Goal: Information Seeking & Learning: Check status

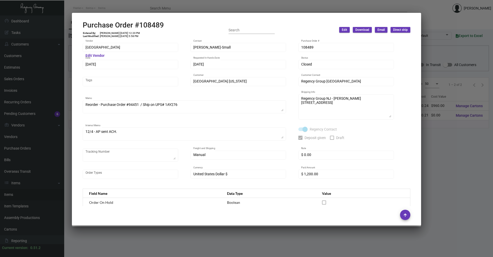
scroll to position [77, 0]
click at [98, 4] on div at bounding box center [246, 128] width 493 height 257
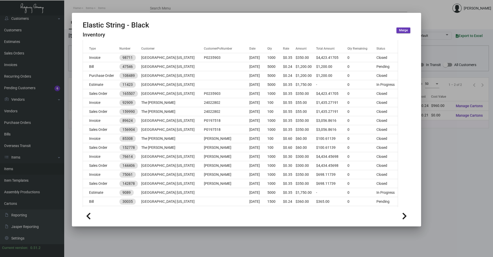
click at [115, 10] on div at bounding box center [246, 128] width 493 height 257
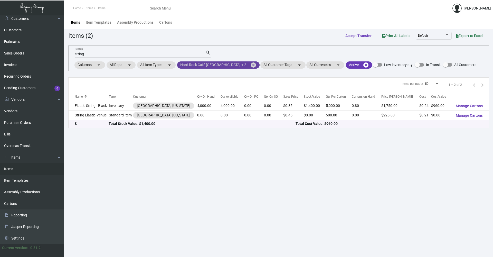
click at [250, 63] on mat-icon "cancel" at bounding box center [253, 65] width 6 height 6
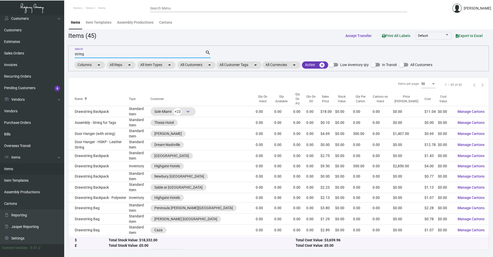
click at [75, 53] on input "string" at bounding box center [140, 54] width 130 height 4
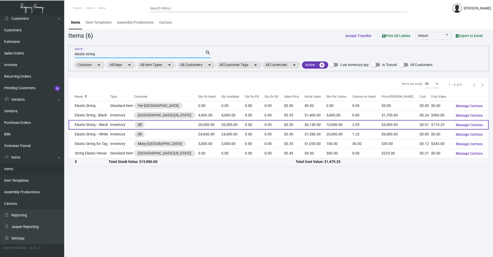
type input "elastic string"
click at [106, 125] on td "Elastic String -- Black" at bounding box center [90, 124] width 42 height 9
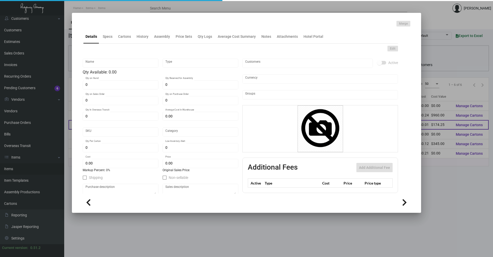
type input "Elastic String -- Black"
type input "Inventory"
type input "20,500"
type input "$ 0.17"
type input "Overseas"
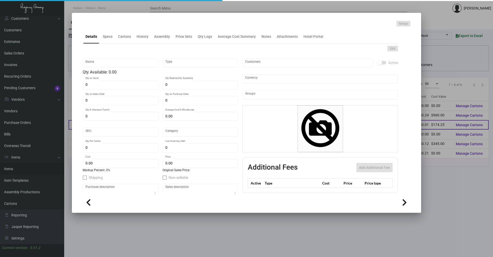
type input "10,000"
type input "$ 0.0085"
type input "$ 0.30"
checkbox input "true"
type input "United States Dollar $"
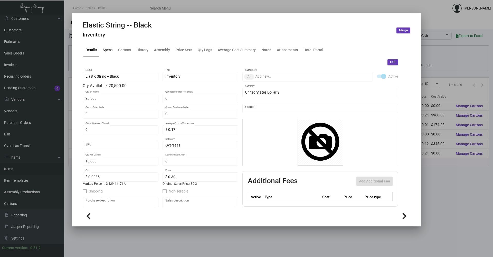
click at [109, 52] on div "Specs" at bounding box center [108, 49] width 10 height 5
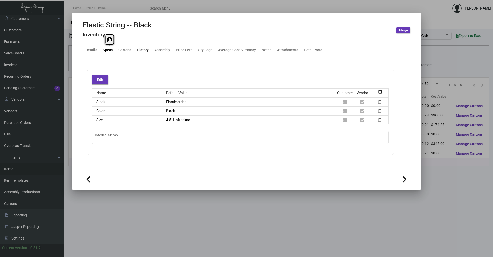
click at [140, 49] on div "History" at bounding box center [143, 49] width 12 height 5
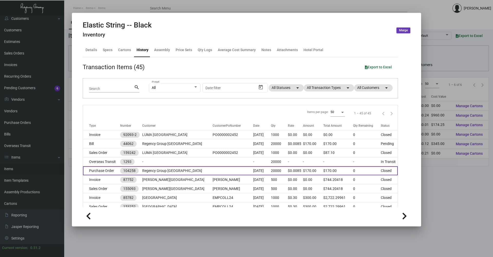
click at [111, 170] on td "Purchase Order" at bounding box center [101, 170] width 37 height 9
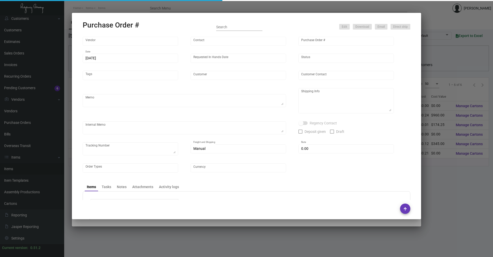
type input "Shanghai East Industrial Co., Ltd,"
type input "[PERSON_NAME]"
type input "104258"
type input "[DATE]"
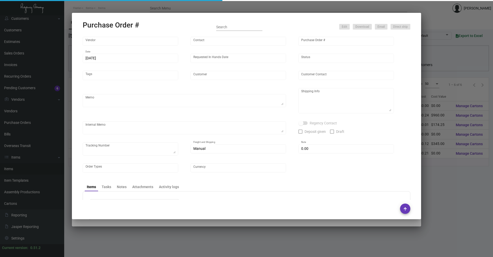
type input "Regency Group [GEOGRAPHIC_DATA]"
type textarea "Please ship by boat to our NJ warehouse."
type textarea "Regency Group NJ - [PERSON_NAME] [STREET_ADDRESS]"
checkbox input "true"
type input "$ 0.00"
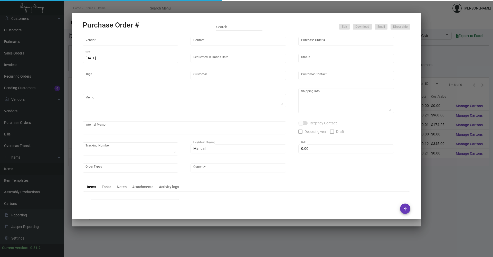
type input "United States Dollar $"
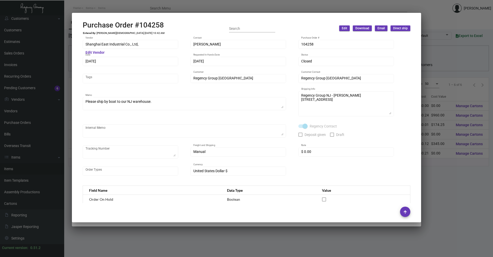
click at [118, 4] on div at bounding box center [246, 128] width 493 height 257
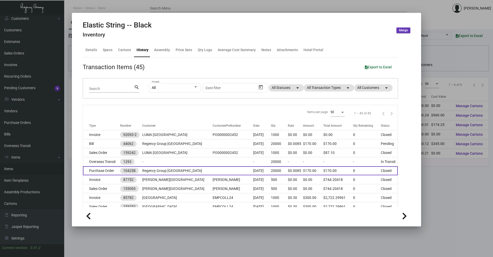
click at [102, 172] on td "Purchase Order" at bounding box center [101, 170] width 37 height 9
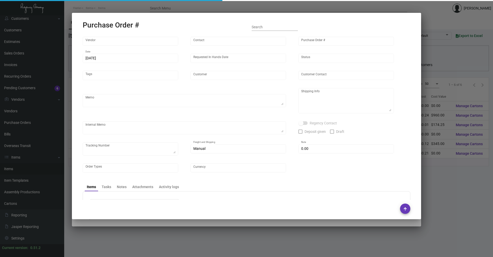
type input "Shanghai East Industrial Co., Ltd,"
type input "[PERSON_NAME]"
type input "104258"
type input "[DATE]"
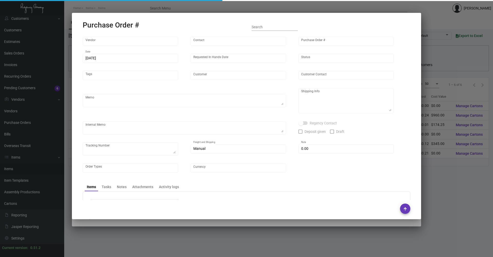
type input "Regency Group [GEOGRAPHIC_DATA]"
type textarea "Please ship by boat to our NJ warehouse."
type textarea "Regency Group NJ - [PERSON_NAME] [STREET_ADDRESS]"
checkbox input "true"
type input "$ 0.00"
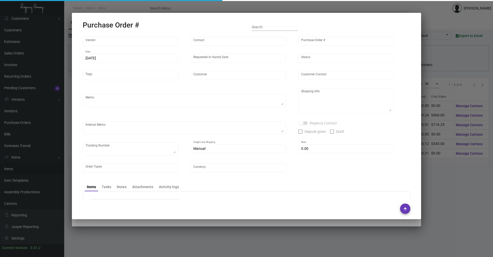
type input "United States Dollar $"
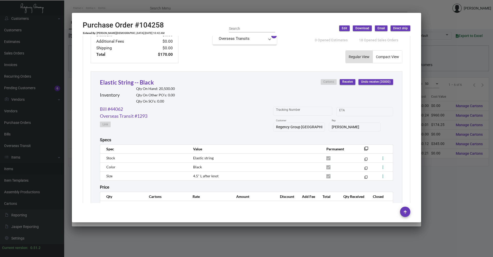
scroll to position [229, 0]
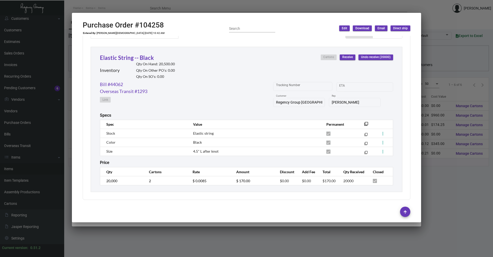
click at [135, 6] on div at bounding box center [246, 128] width 493 height 257
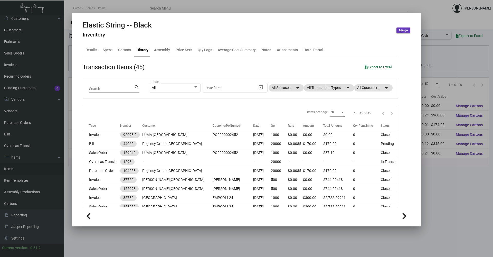
click at [110, 7] on div at bounding box center [246, 128] width 493 height 257
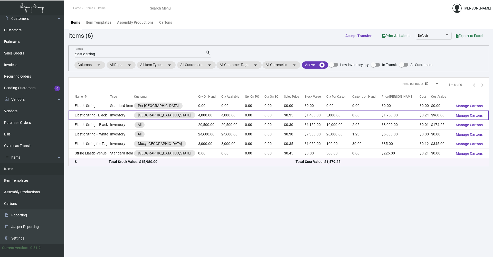
click at [110, 112] on td "Elastic String - Black" at bounding box center [90, 114] width 42 height 9
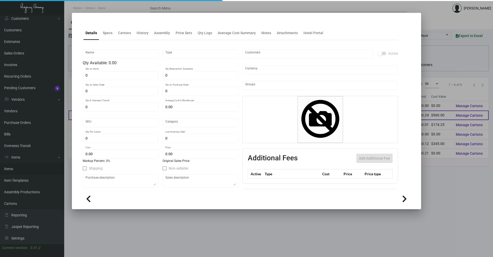
type input "Elastic String - Black"
type input "Inventory"
type input "4,000"
type input "$ 0.30"
type input "Standard"
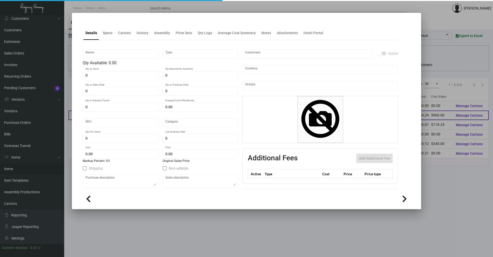
type input "5,000"
type input "250"
type input "$ 0.24"
type input "$ 0.35"
checkbox input "true"
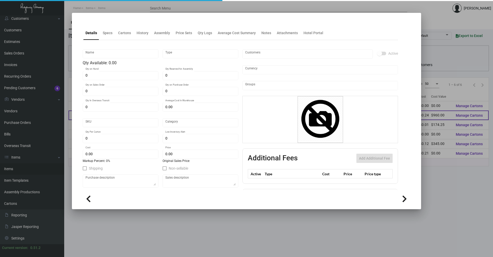
type input "United States Dollar $"
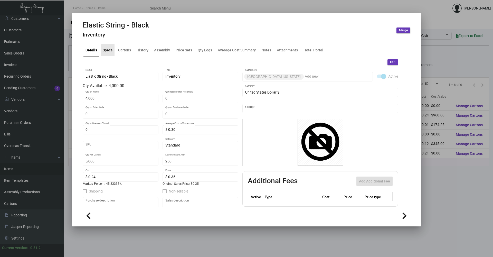
click at [109, 48] on div "Specs" at bounding box center [108, 49] width 10 height 5
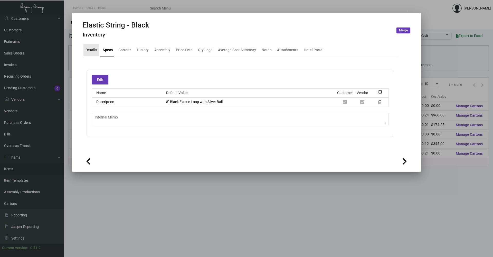
click at [93, 50] on div "Details" at bounding box center [91, 49] width 12 height 5
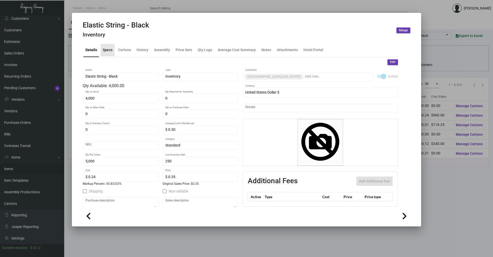
click at [108, 53] on div "Specs" at bounding box center [108, 49] width 10 height 5
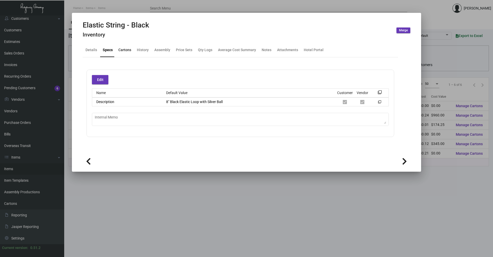
click at [129, 50] on div "Cartons" at bounding box center [124, 49] width 13 height 5
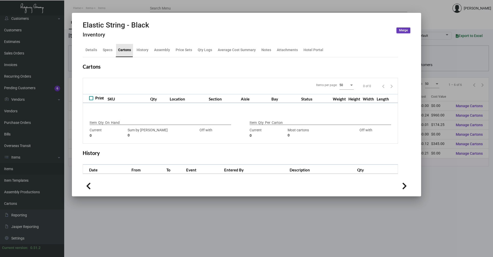
type input "4,000"
type input "4000"
type input "0"
type input "5,000"
type input "4000"
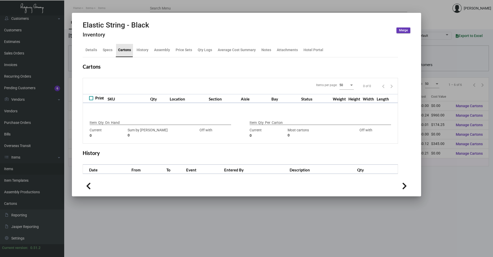
type input "+1000"
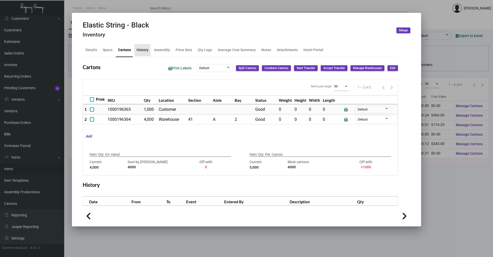
click at [143, 53] on div "History" at bounding box center [142, 50] width 16 height 12
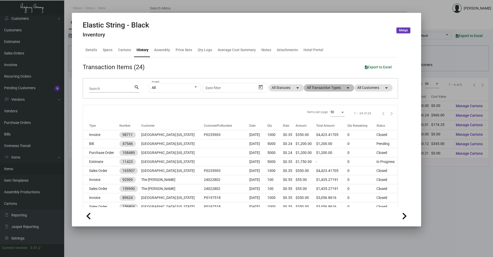
click at [327, 87] on mat-chip "All Transaction Types arrow_drop_down" at bounding box center [329, 87] width 50 height 7
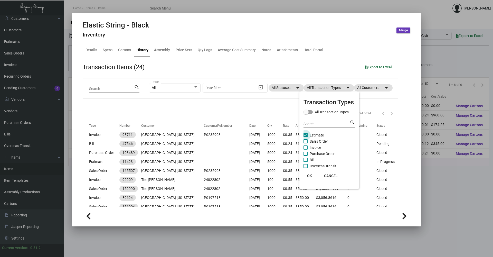
click at [305, 134] on span at bounding box center [305, 135] width 4 height 4
click at [305, 137] on input "Estimate" at bounding box center [305, 137] width 0 height 0
checkbox input "false"
drag, startPoint x: 305, startPoint y: 152, endPoint x: 307, endPoint y: 172, distance: 20.6
click at [305, 152] on span at bounding box center [305, 153] width 4 height 4
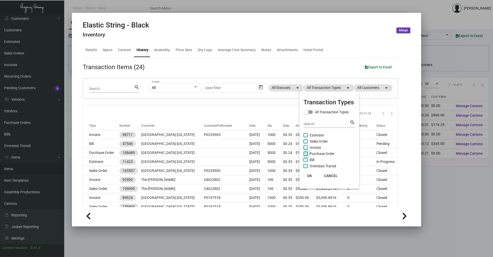
click at [305, 156] on input "Purchase Order" at bounding box center [305, 156] width 0 height 0
checkbox input "true"
click at [309, 174] on span "OK" at bounding box center [309, 175] width 5 height 4
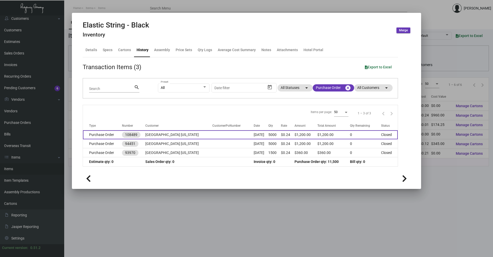
click at [108, 133] on td "Purchase Order" at bounding box center [102, 134] width 39 height 9
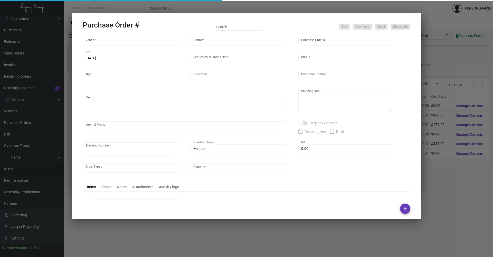
type input "[GEOGRAPHIC_DATA]"
type input "[PERSON_NAME]-Small"
type input "108489"
type input "[DATE]"
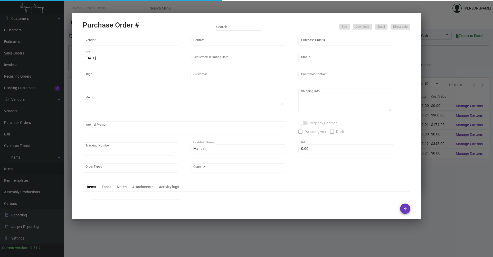
type input "[GEOGRAPHIC_DATA] [US_STATE]"
type textarea "Reorder - Purchase Order #94451 / Ship on UPS# 1AY276"
type textarea "Regency Group NJ - [PERSON_NAME] [STREET_ADDRESS]"
type textarea "12/4 - AP sent ACH."
checkbox input "true"
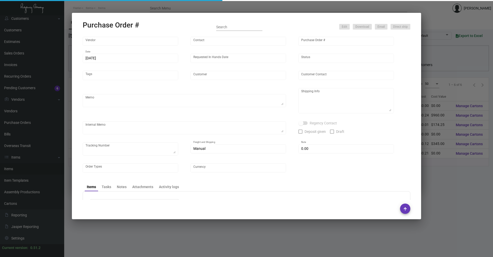
checkbox input "true"
type input "$ 0.00"
type input "United States Dollar $"
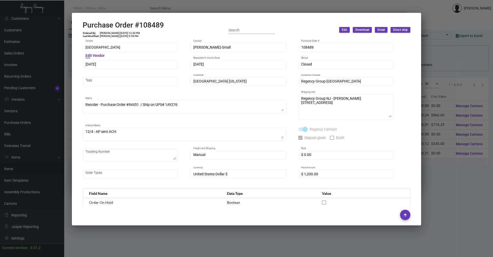
click at [123, 5] on div at bounding box center [246, 128] width 493 height 257
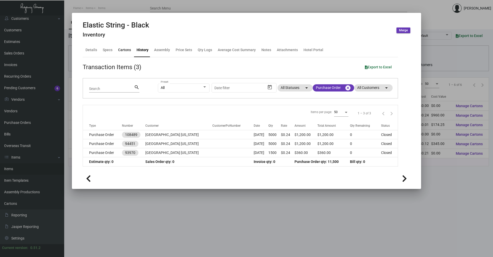
click at [123, 50] on div "Cartons" at bounding box center [124, 49] width 13 height 5
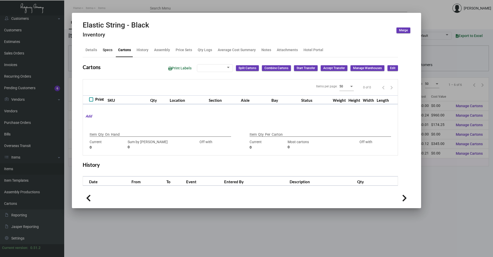
click at [108, 50] on div "Specs" at bounding box center [108, 49] width 10 height 5
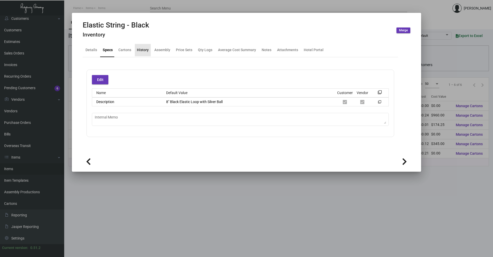
click at [149, 50] on div "History" at bounding box center [143, 50] width 16 height 12
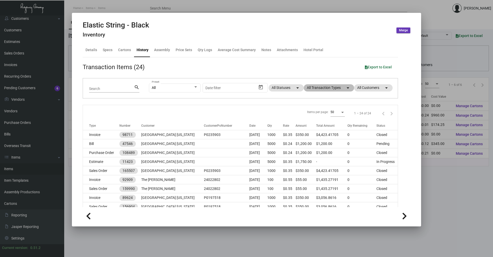
click at [332, 85] on mat-chip "All Transaction Types arrow_drop_down" at bounding box center [329, 87] width 50 height 7
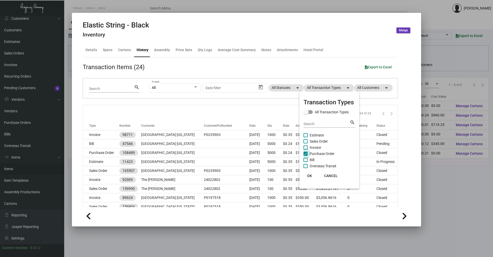
click at [306, 153] on span at bounding box center [305, 153] width 4 height 4
click at [305, 156] on input "Purchase Order" at bounding box center [305, 156] width 0 height 0
checkbox input "false"
click at [313, 176] on button "OK" at bounding box center [309, 175] width 16 height 9
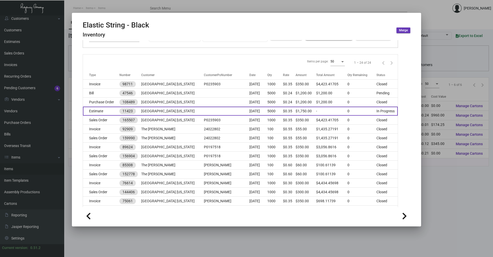
scroll to position [26, 0]
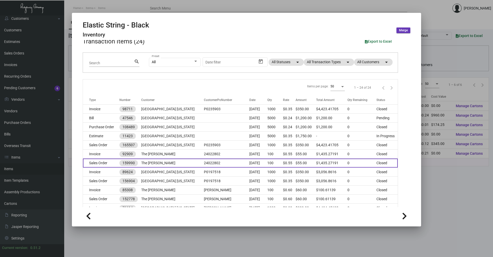
click at [161, 162] on td "The [PERSON_NAME]" at bounding box center [172, 162] width 63 height 9
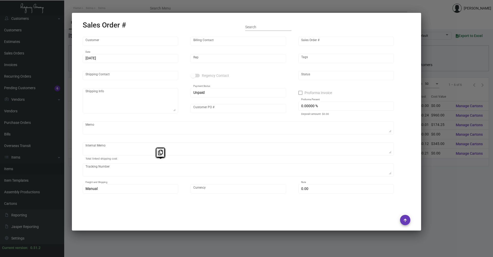
type input "The [PERSON_NAME]"
type input "Accounts Payable"
type input "159990"
type input "[DATE]"
type input "[PERSON_NAME]"
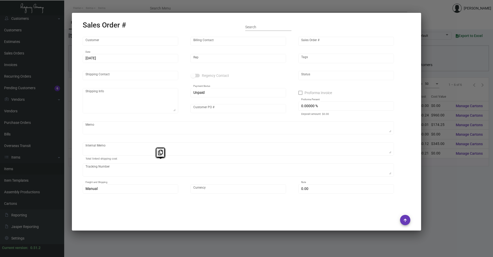
type input "[PERSON_NAME]"
type textarea "The [PERSON_NAME] NoMad - [PERSON_NAME] [STREET_ADDRESS][US_STATE]"
type input "24022802"
type textarea "SH- when you are shipping out the goods, please ask warehouse to ship out the t…"
type input "United States Dollar $"
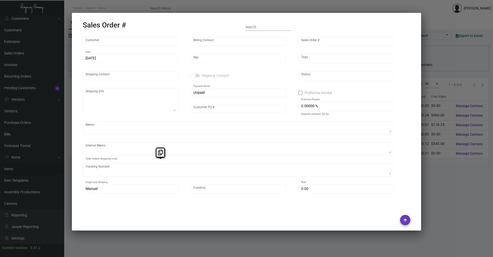
type input "8.50000 %"
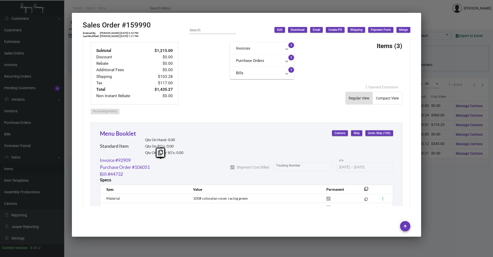
scroll to position [231, 0]
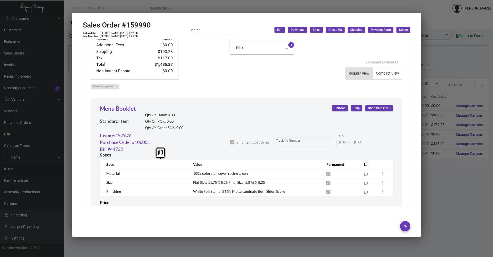
drag, startPoint x: 202, startPoint y: 130, endPoint x: 187, endPoint y: 130, distance: 15.4
click at [199, 130] on div "Menu Booklet Standard Item Qty On Hand: 0.00 Qty On PO’s: 0.00 Qty On Other SO’…" at bounding box center [246, 117] width 293 height 27
click at [141, 143] on link "Purchase Order #106051" at bounding box center [125, 142] width 50 height 7
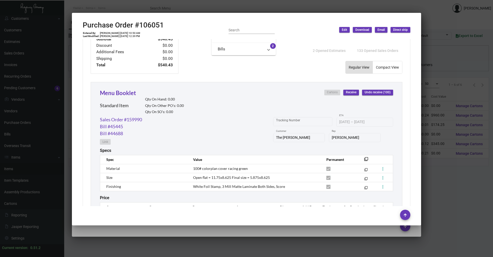
scroll to position [229, 0]
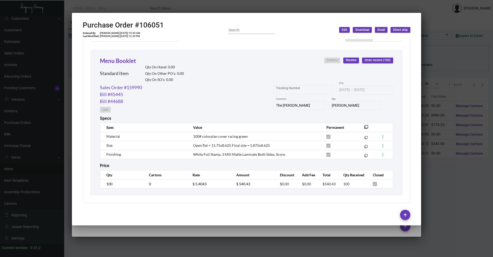
click at [244, 234] on div at bounding box center [246, 128] width 493 height 257
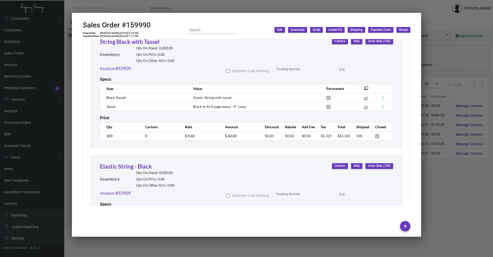
scroll to position [512, 0]
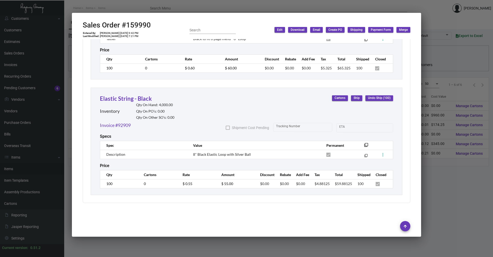
click at [439, 170] on div at bounding box center [246, 128] width 493 height 257
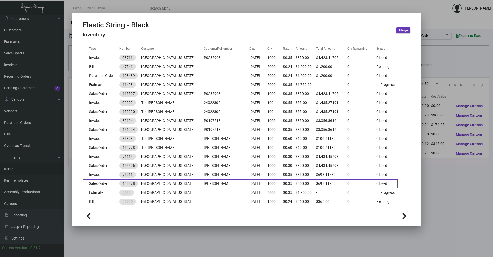
scroll to position [51, 0]
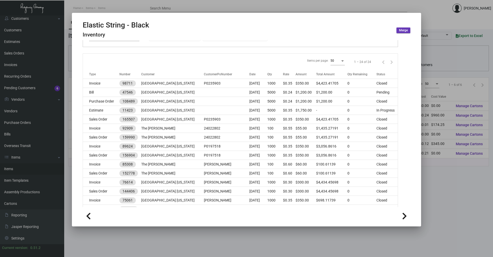
click at [277, 208] on div at bounding box center [246, 215] width 327 height 17
click at [119, 5] on div at bounding box center [246, 128] width 493 height 257
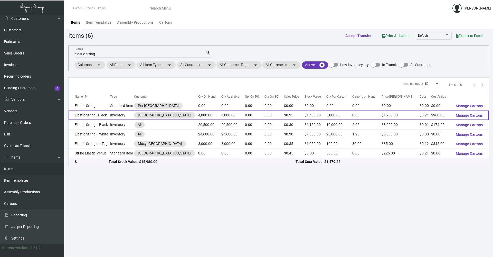
click at [110, 117] on td "Elastic String - Black" at bounding box center [90, 114] width 42 height 9
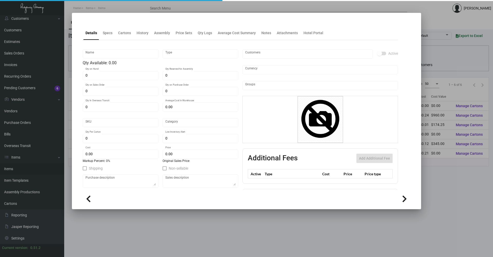
type input "Elastic String - Black"
type input "Inventory"
type input "4,000"
type input "$ 0.30"
type input "Standard"
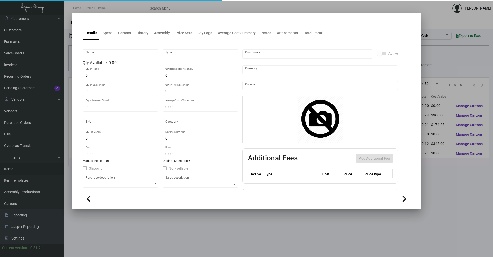
type input "5,000"
type input "250"
type input "$ 0.24"
type input "$ 0.35"
checkbox input "true"
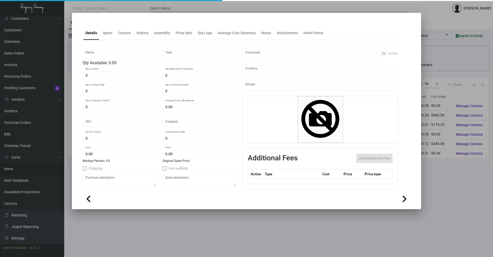
type input "United States Dollar $"
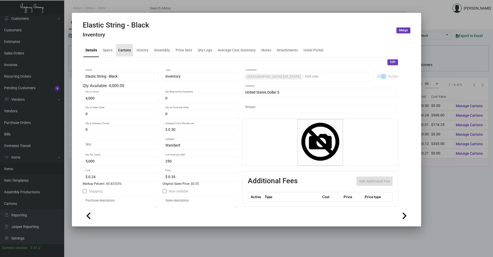
click at [121, 49] on div "Cartons" at bounding box center [124, 49] width 13 height 5
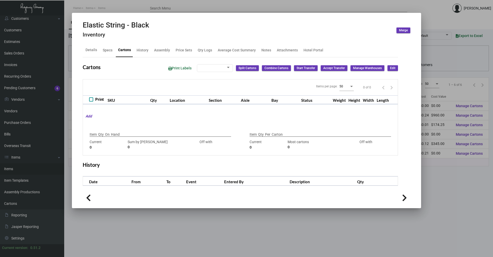
type input "4,000"
type input "4000"
type input "0"
type input "5,000"
type input "4000"
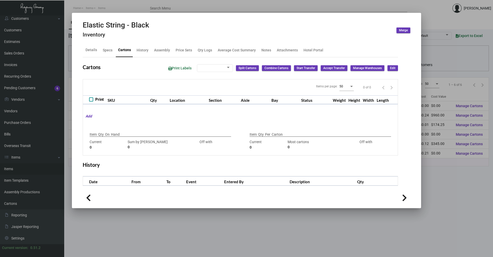
type input "+1000"
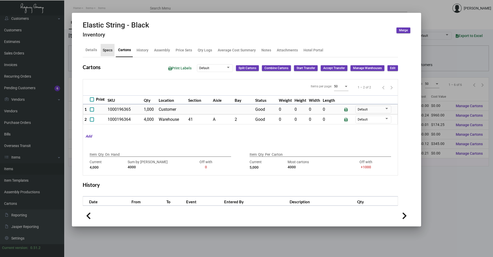
click at [104, 50] on div "Specs" at bounding box center [108, 49] width 10 height 5
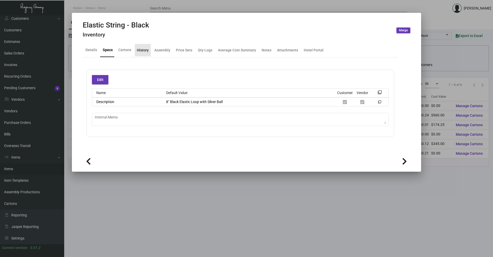
click at [136, 48] on div "History" at bounding box center [143, 50] width 16 height 12
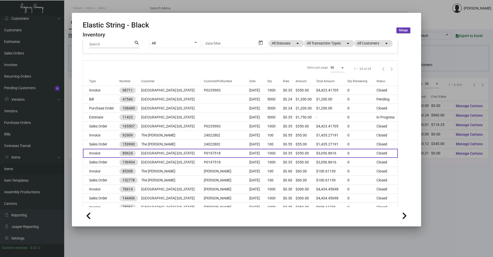
scroll to position [51, 0]
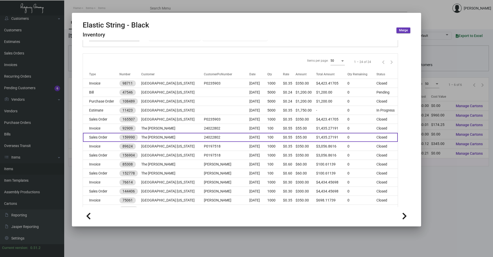
click at [111, 137] on td "Sales Order" at bounding box center [101, 137] width 36 height 9
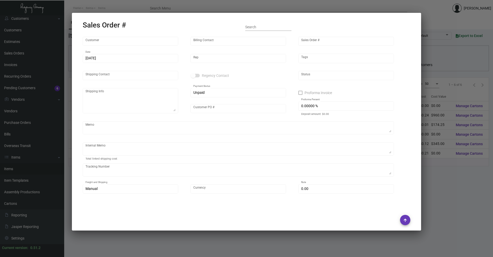
type input "The [PERSON_NAME]"
type input "Accounts Payable"
type input "159990"
type input "[DATE]"
type input "[PERSON_NAME]"
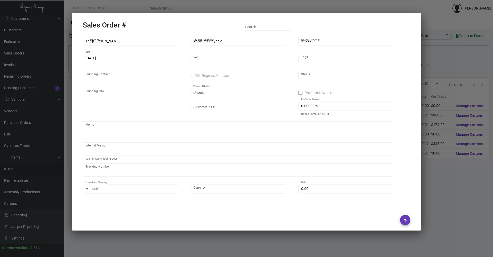
type input "[PERSON_NAME]"
type textarea "The [PERSON_NAME] NoMad - [PERSON_NAME] [STREET_ADDRESS][US_STATE]"
type input "24022802"
type textarea "SH- when you are shipping out the goods, please ask warehouse to ship out the t…"
type input "United States Dollar $"
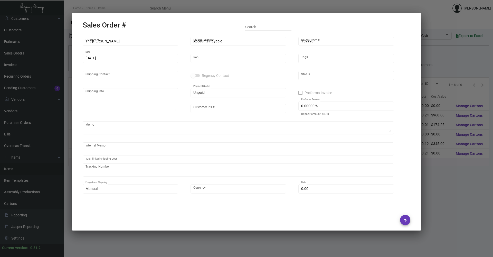
type input "8.50000 %"
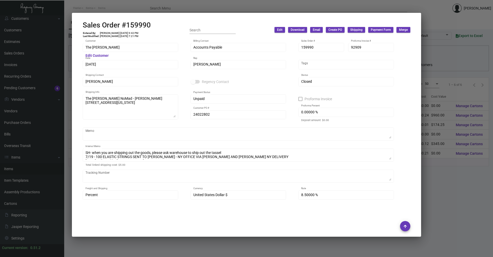
click at [103, 7] on div at bounding box center [246, 128] width 493 height 257
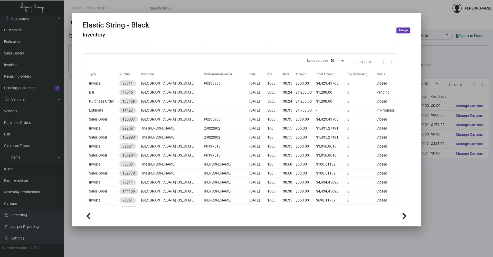
click at [439, 174] on div at bounding box center [246, 128] width 493 height 257
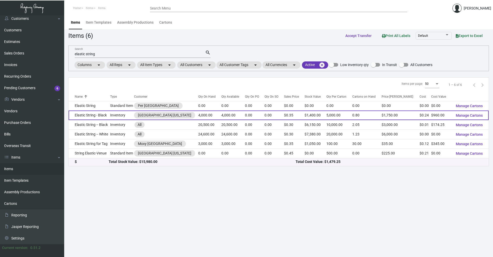
click at [96, 117] on td "Elastic String - Black" at bounding box center [90, 114] width 42 height 9
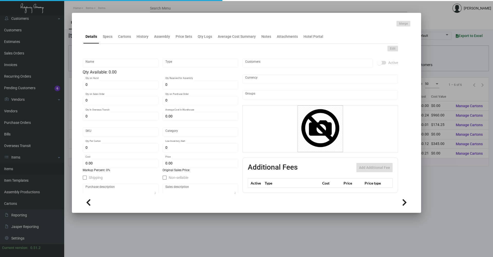
type input "Elastic String - Black"
type input "Inventory"
type input "4,000"
type input "$ 0.30"
type input "Standard"
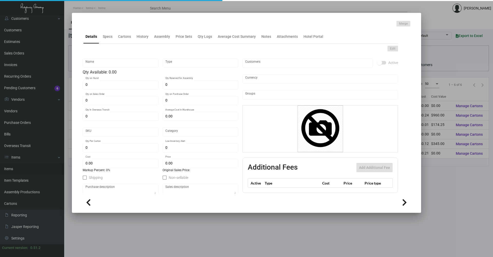
type input "5,000"
type input "250"
type input "$ 0.24"
type input "$ 0.35"
checkbox input "true"
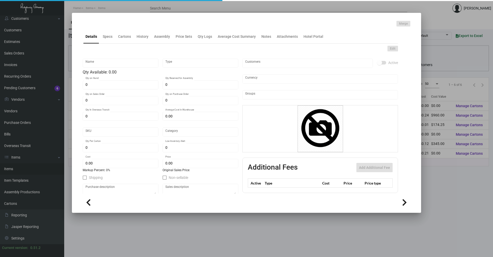
type input "United States Dollar $"
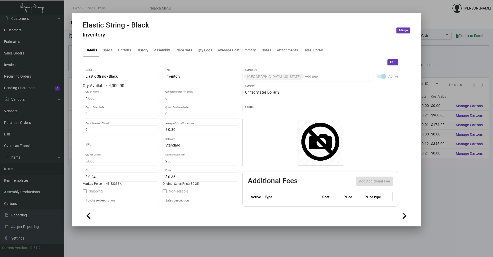
click at [106, 4] on div at bounding box center [246, 128] width 493 height 257
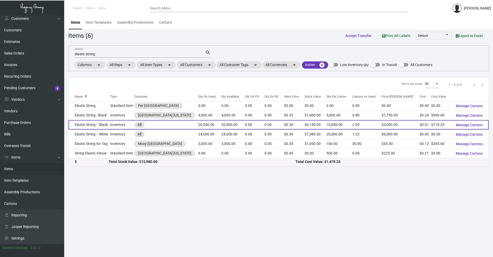
click at [108, 126] on td "Elastic String -- Black" at bounding box center [90, 124] width 42 height 9
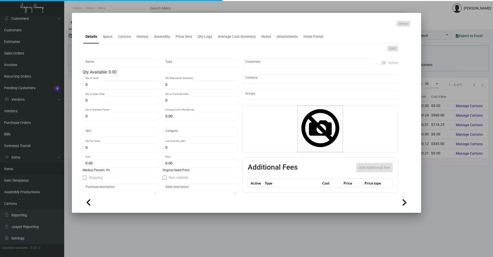
type input "Elastic String -- Black"
type input "Inventory"
type input "20,500"
type input "$ 0.17"
type input "Overseas"
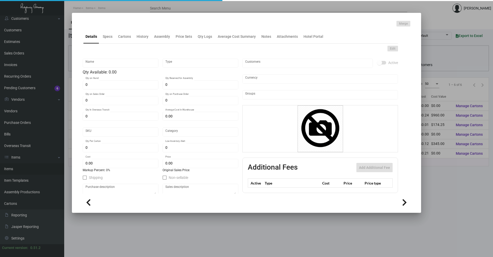
type input "10,000"
type input "$ 0.0085"
type input "$ 0.30"
checkbox input "true"
type input "United States Dollar $"
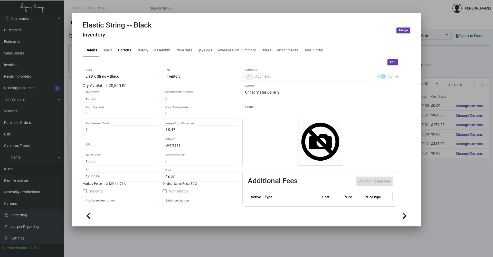
click at [121, 51] on div "Cartons" at bounding box center [124, 49] width 13 height 5
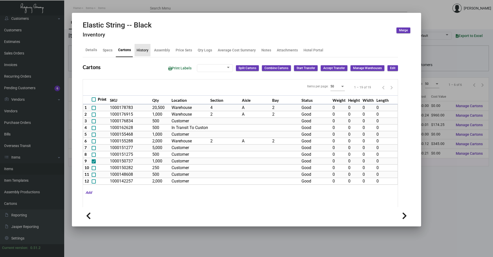
click at [141, 47] on div "History" at bounding box center [142, 50] width 16 height 12
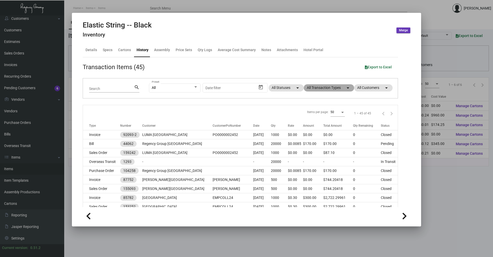
click at [328, 89] on mat-chip "All Transaction Types arrow_drop_down" at bounding box center [329, 87] width 50 height 7
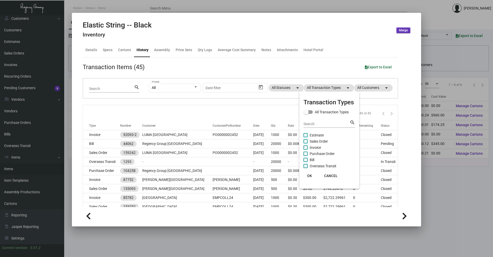
click at [306, 154] on span at bounding box center [305, 153] width 4 height 4
click at [305, 156] on input "Purchase Order" at bounding box center [305, 156] width 0 height 0
checkbox input "true"
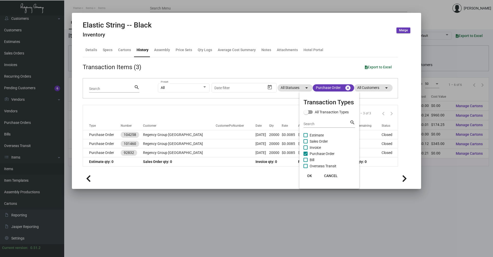
click at [311, 177] on span "OK" at bounding box center [309, 175] width 5 height 4
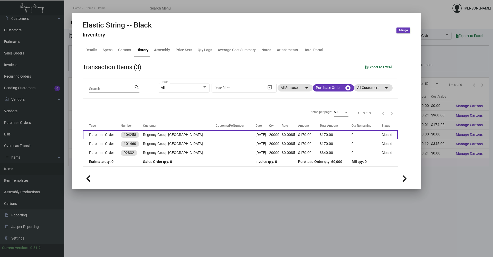
click at [158, 134] on td "Regency Group [GEOGRAPHIC_DATA]" at bounding box center [179, 134] width 73 height 9
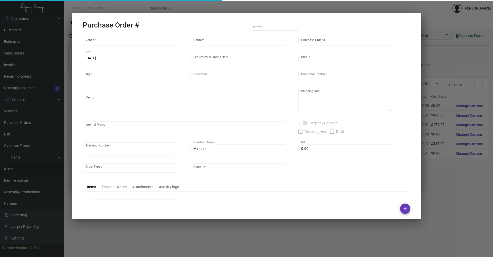
type input "Shanghai East Industrial Co., Ltd,"
type input "[PERSON_NAME]"
type input "104258"
type input "[DATE]"
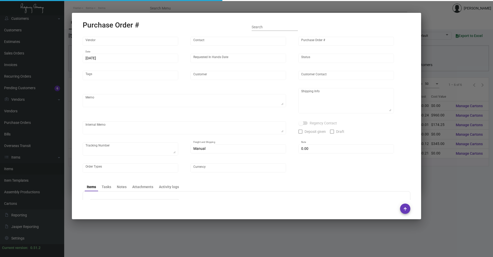
type input "Regency Group [GEOGRAPHIC_DATA]"
type textarea "Please ship by boat to our NJ warehouse."
type textarea "Regency Group NJ - [PERSON_NAME] [STREET_ADDRESS]"
checkbox input "true"
type input "$ 0.00"
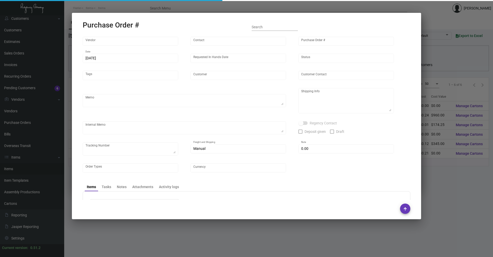
type input "United States Dollar $"
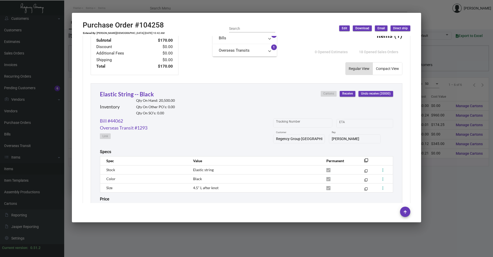
scroll to position [229, 0]
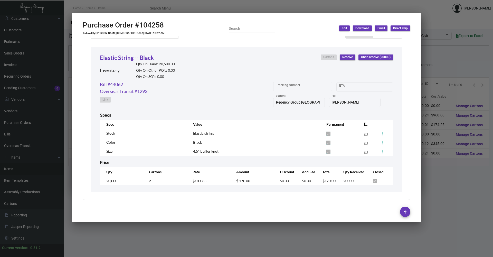
click at [103, 3] on div at bounding box center [246, 128] width 493 height 257
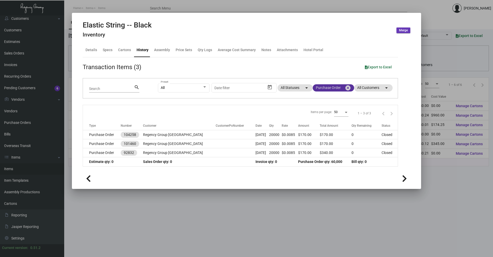
click at [349, 87] on mat-icon "cancel" at bounding box center [348, 88] width 6 height 6
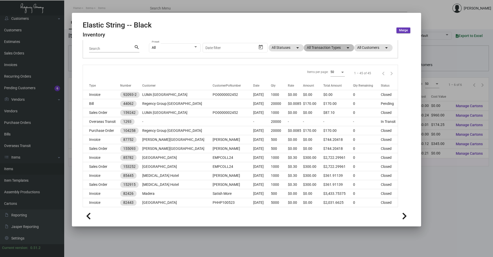
scroll to position [0, 0]
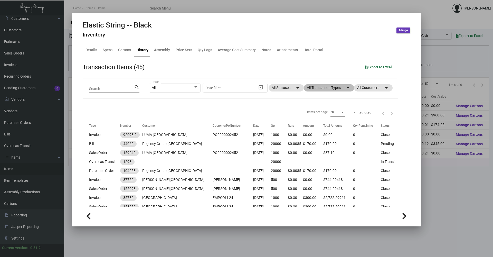
click at [323, 89] on mat-chip "All Transaction Types arrow_drop_down" at bounding box center [329, 87] width 50 height 7
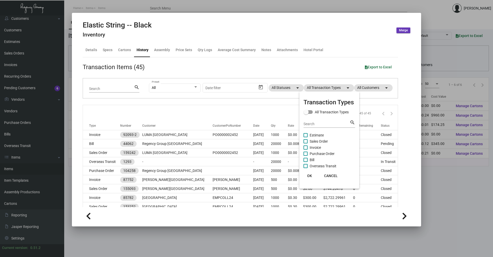
click at [306, 142] on span at bounding box center [305, 141] width 4 height 4
click at [305, 143] on input "Sales Order" at bounding box center [305, 143] width 0 height 0
checkbox input "true"
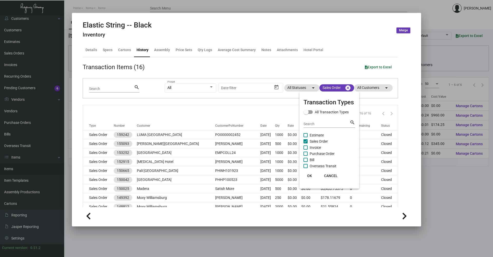
click at [310, 178] on span "OK" at bounding box center [309, 175] width 5 height 4
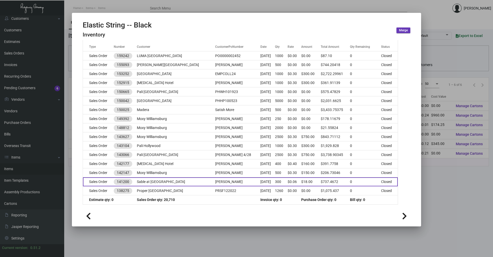
scroll to position [79, 0]
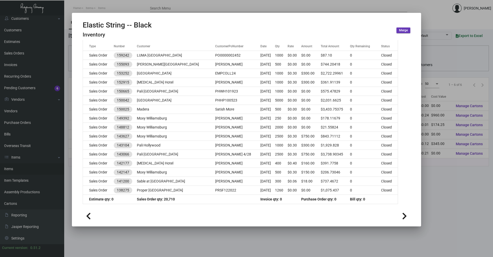
click at [248, 237] on div at bounding box center [246, 128] width 493 height 257
